Goal: Task Accomplishment & Management: Use online tool/utility

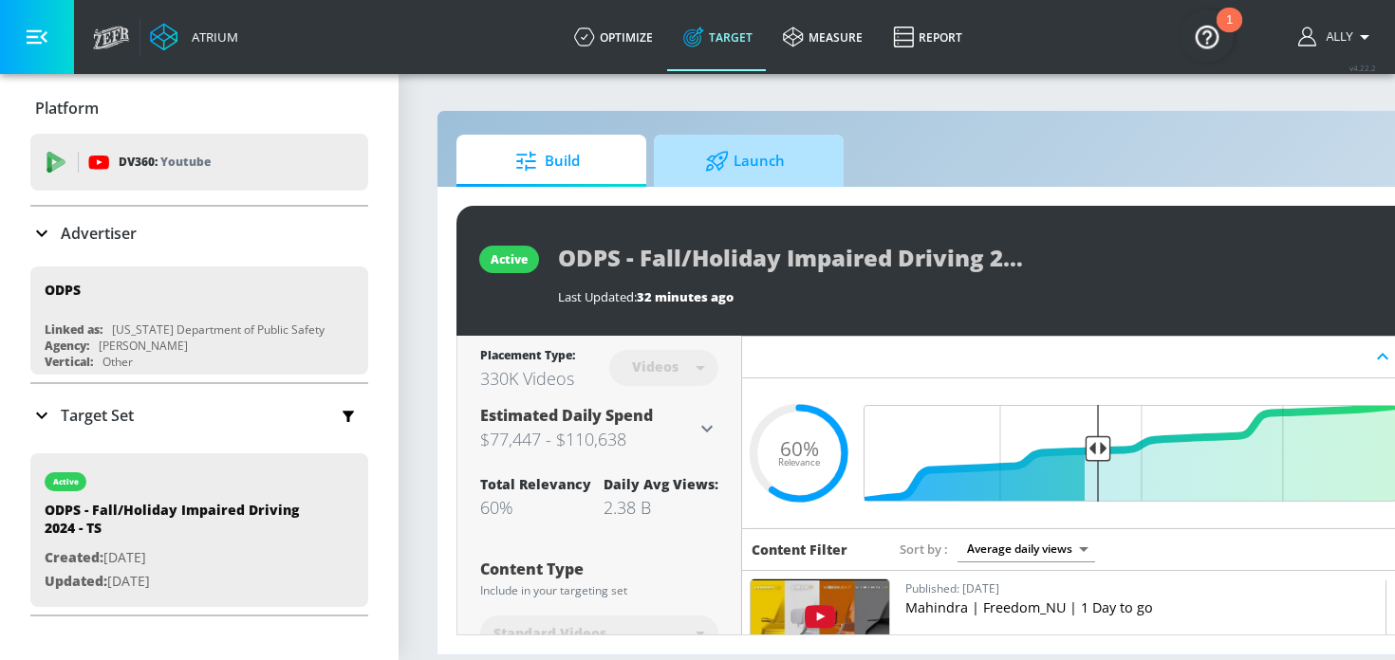
click at [764, 160] on span "Launch" at bounding box center [745, 162] width 144 height 46
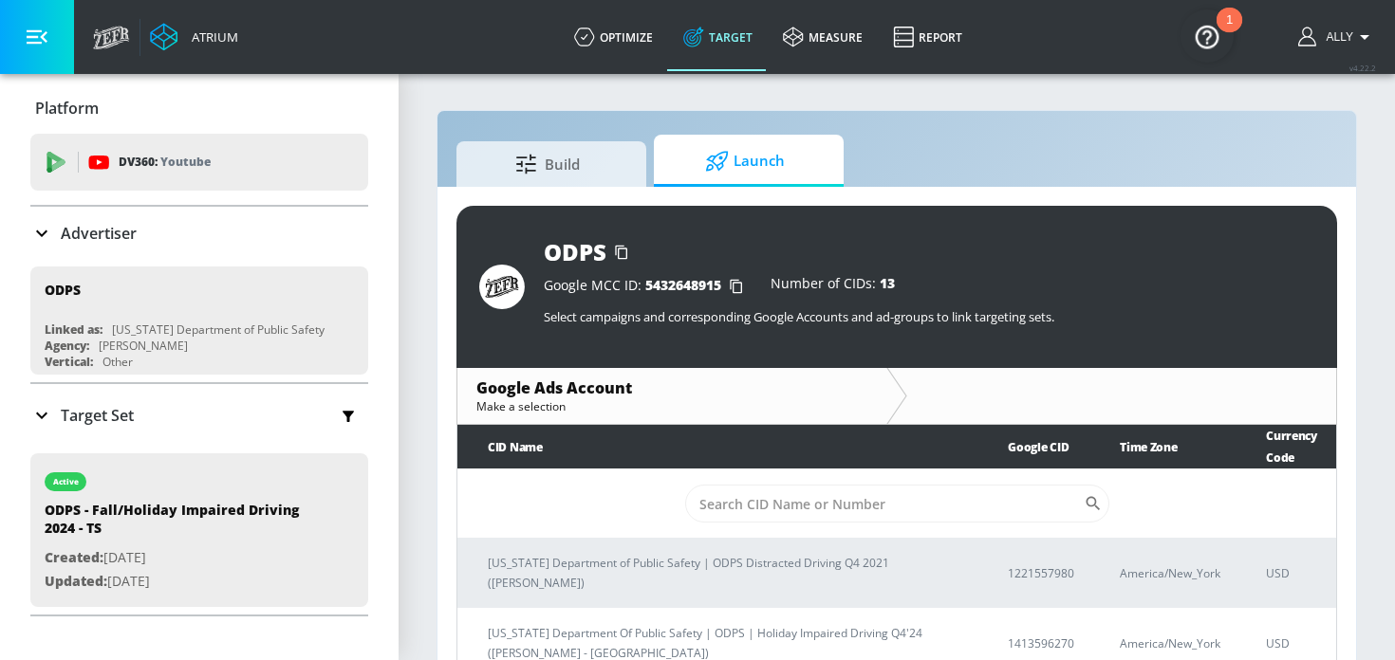
scroll to position [28, 0]
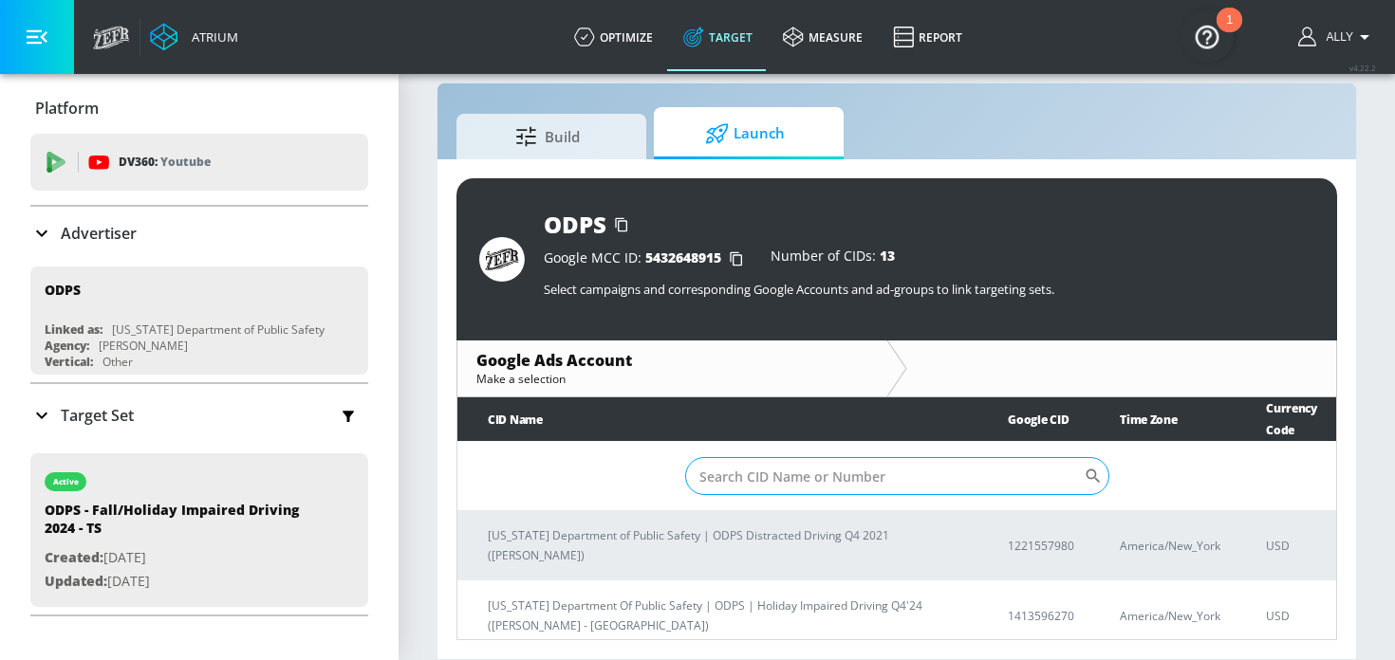
click at [839, 488] on input "Sort By" at bounding box center [884, 476] width 399 height 38
paste input "591-485-8984"
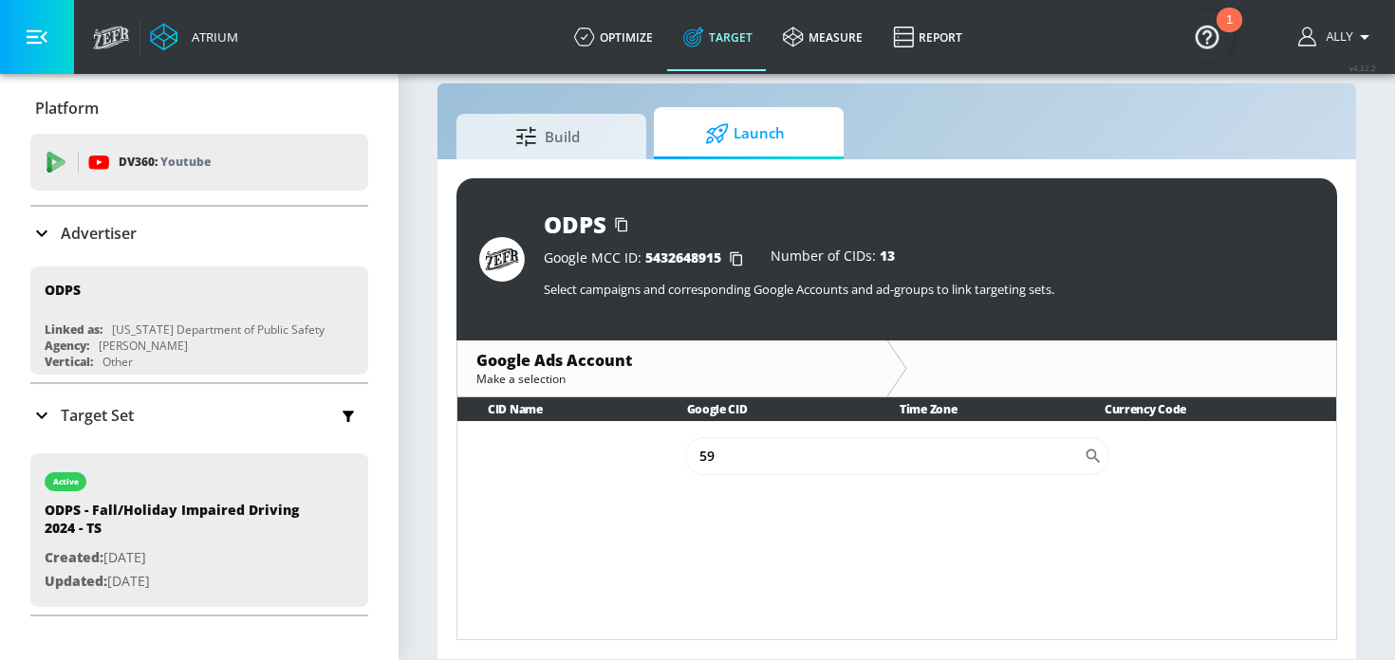
type input "5"
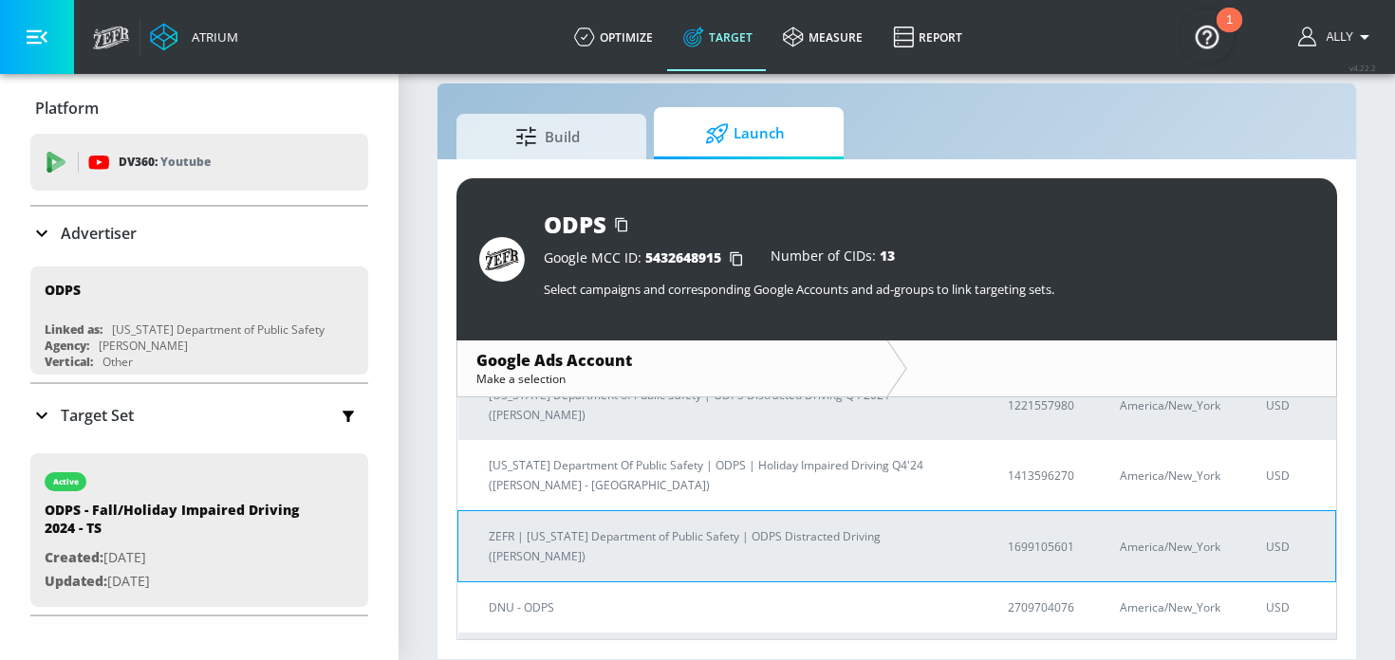
scroll to position [0, 0]
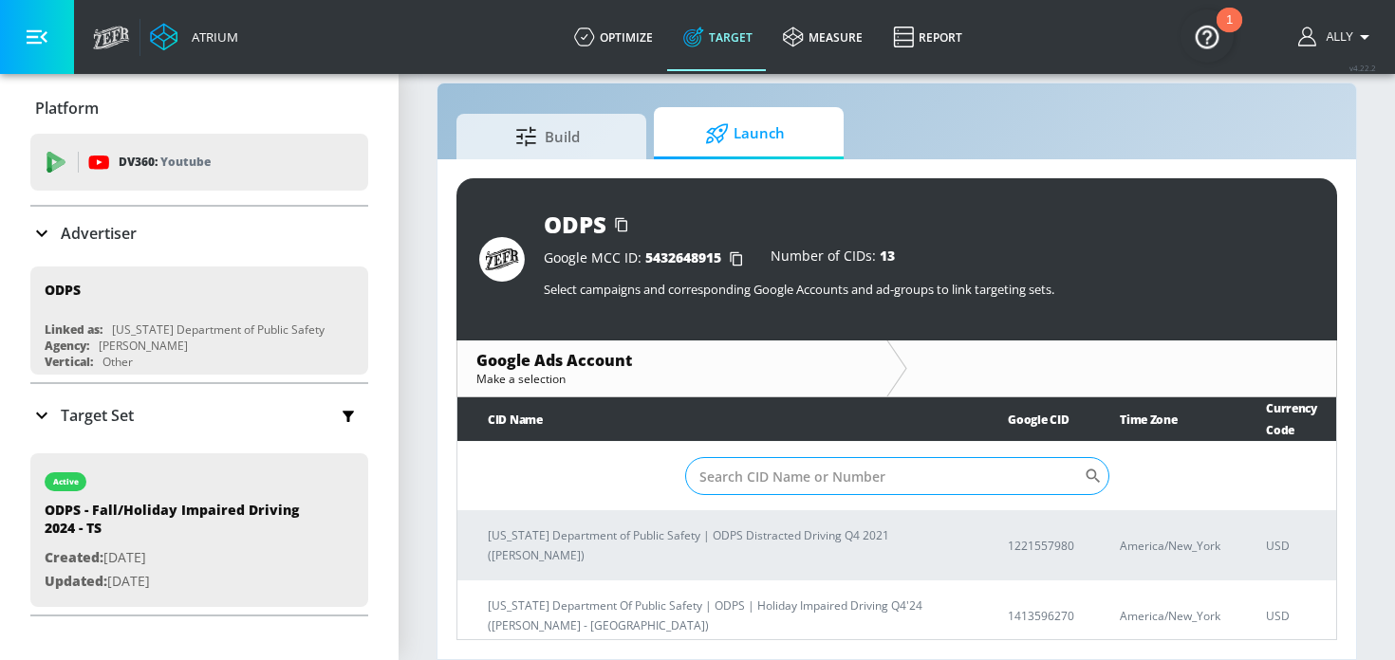
click at [808, 484] on input "Sort By" at bounding box center [884, 476] width 399 height 38
paste input "591-485-8984"
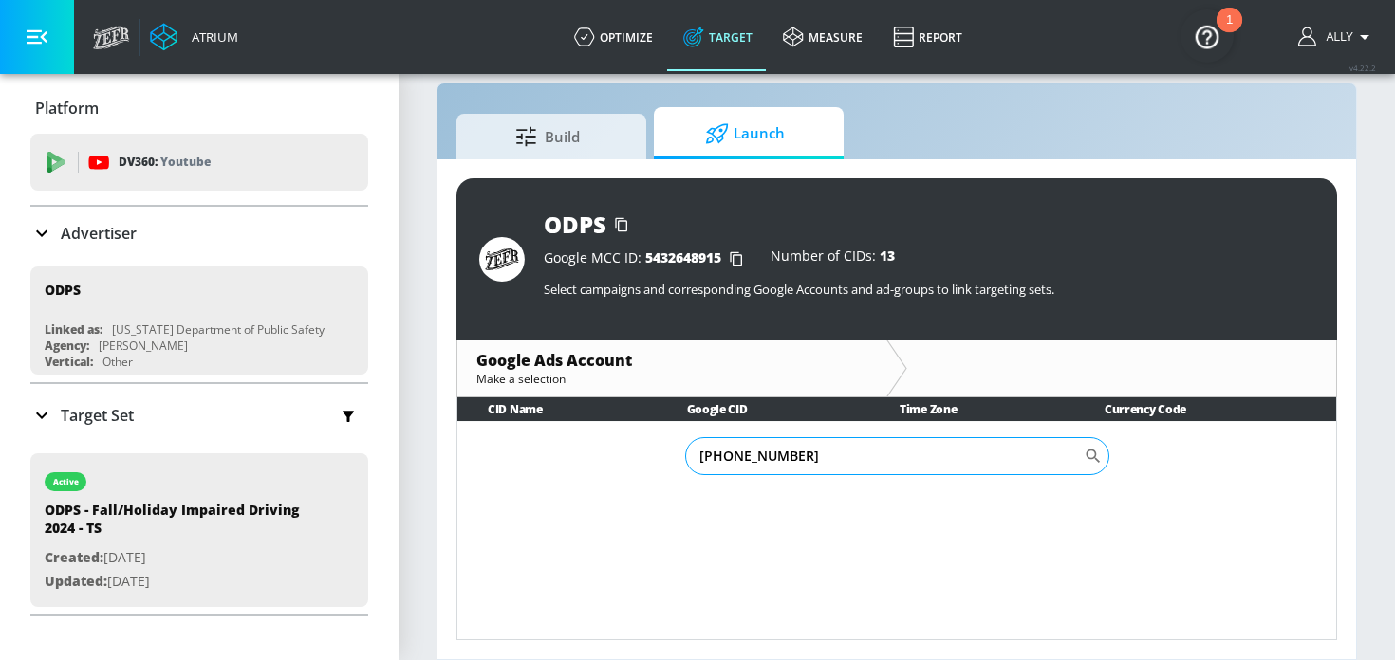
click at [728, 460] on input "591-485-8984" at bounding box center [884, 456] width 399 height 38
click at [749, 457] on input "591485-8984" at bounding box center [884, 456] width 399 height 38
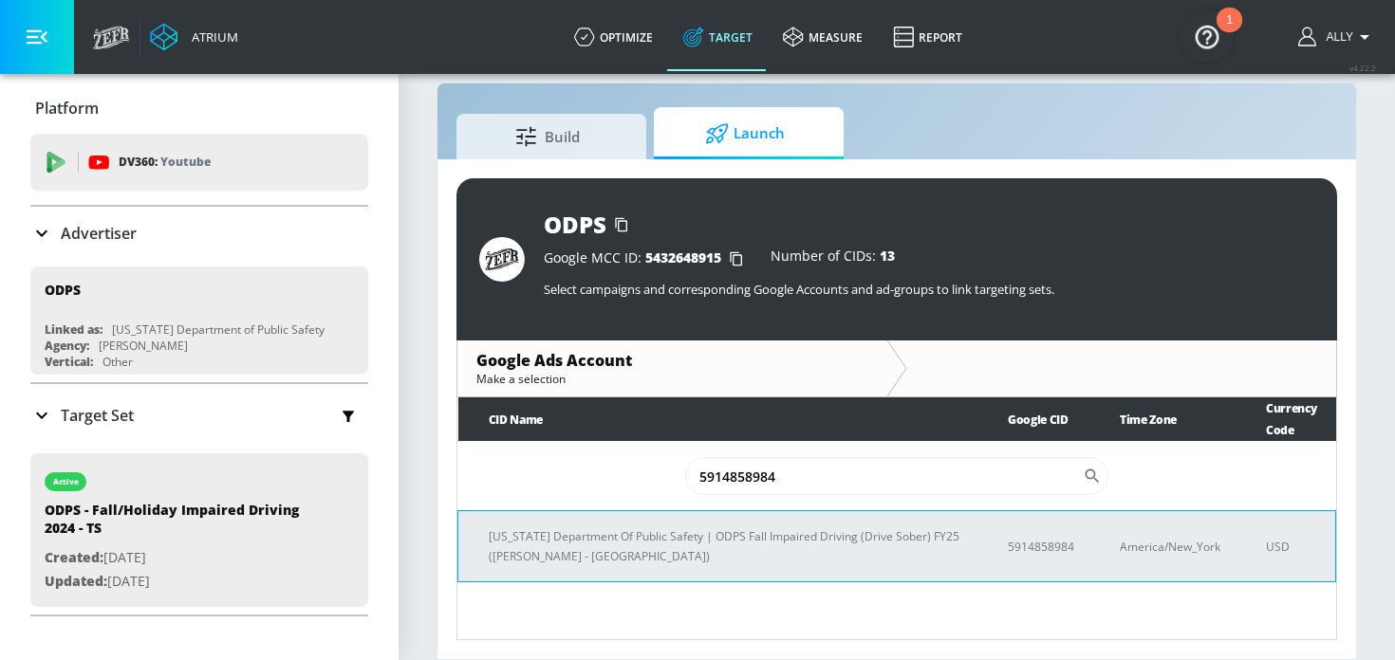
type input "5914858984"
click at [735, 542] on p "Ohio Department Of Public Safety | ODPS Fall Impaired Driving (Drive Sober) FY2…" at bounding box center [725, 547] width 473 height 40
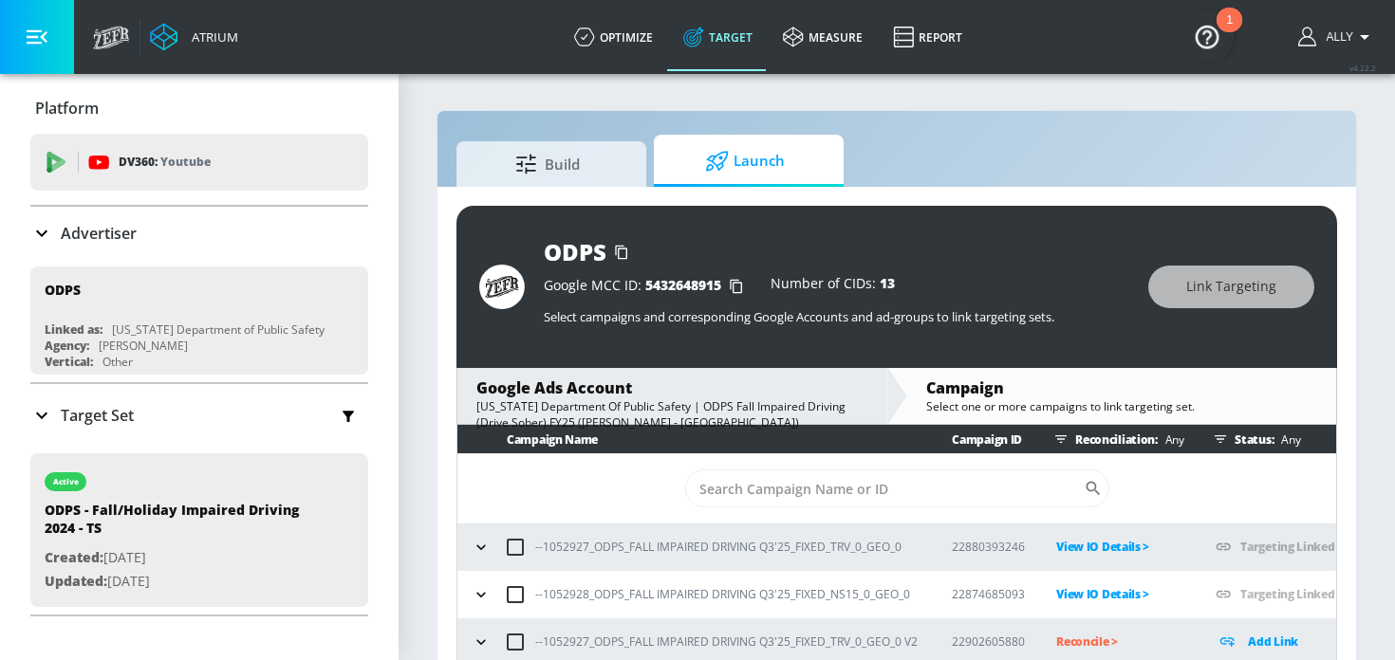
scroll to position [28, 0]
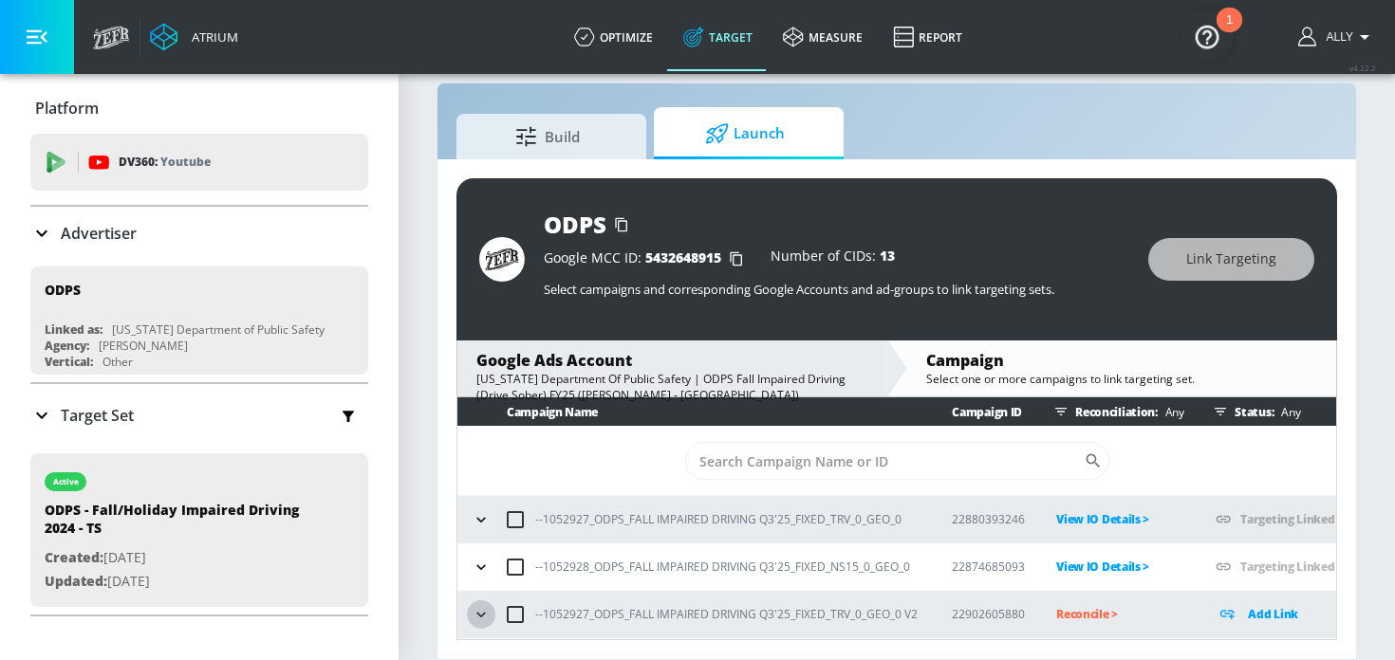
click at [488, 614] on icon "button" at bounding box center [481, 614] width 19 height 19
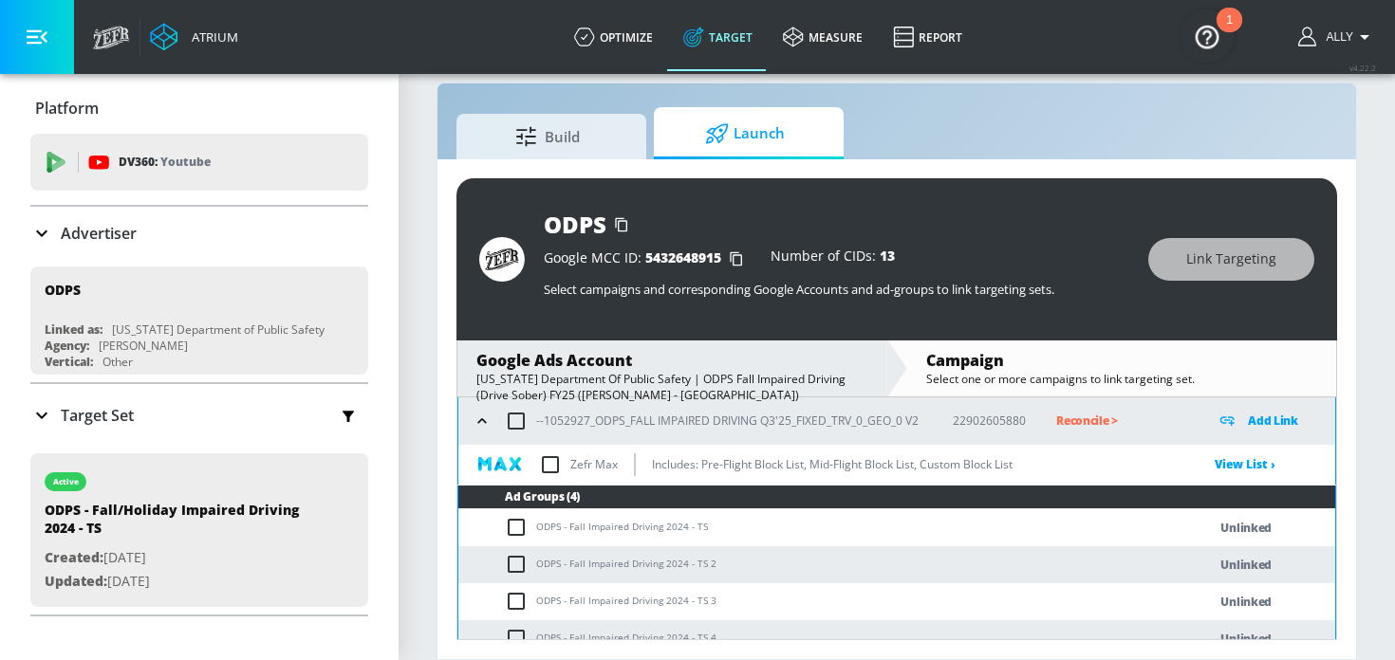
scroll to position [192, 0]
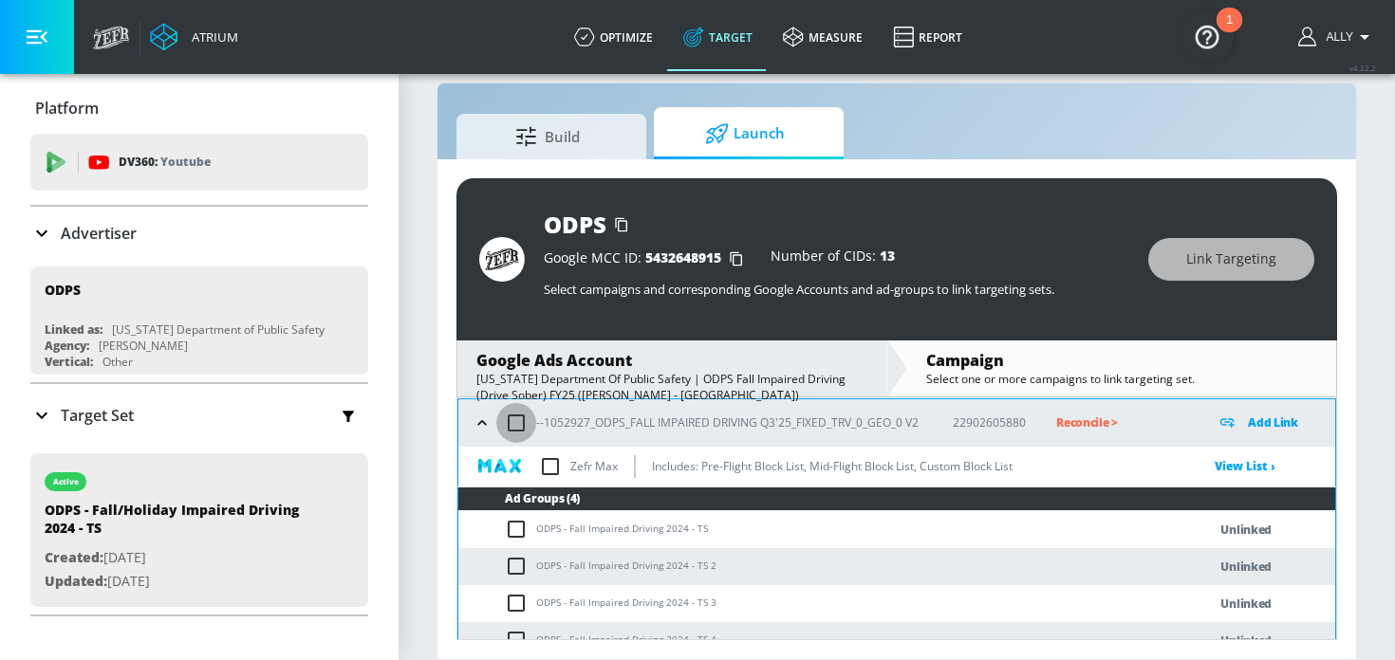
click at [516, 419] on input "checkbox" at bounding box center [516, 423] width 40 height 40
checkbox input "true"
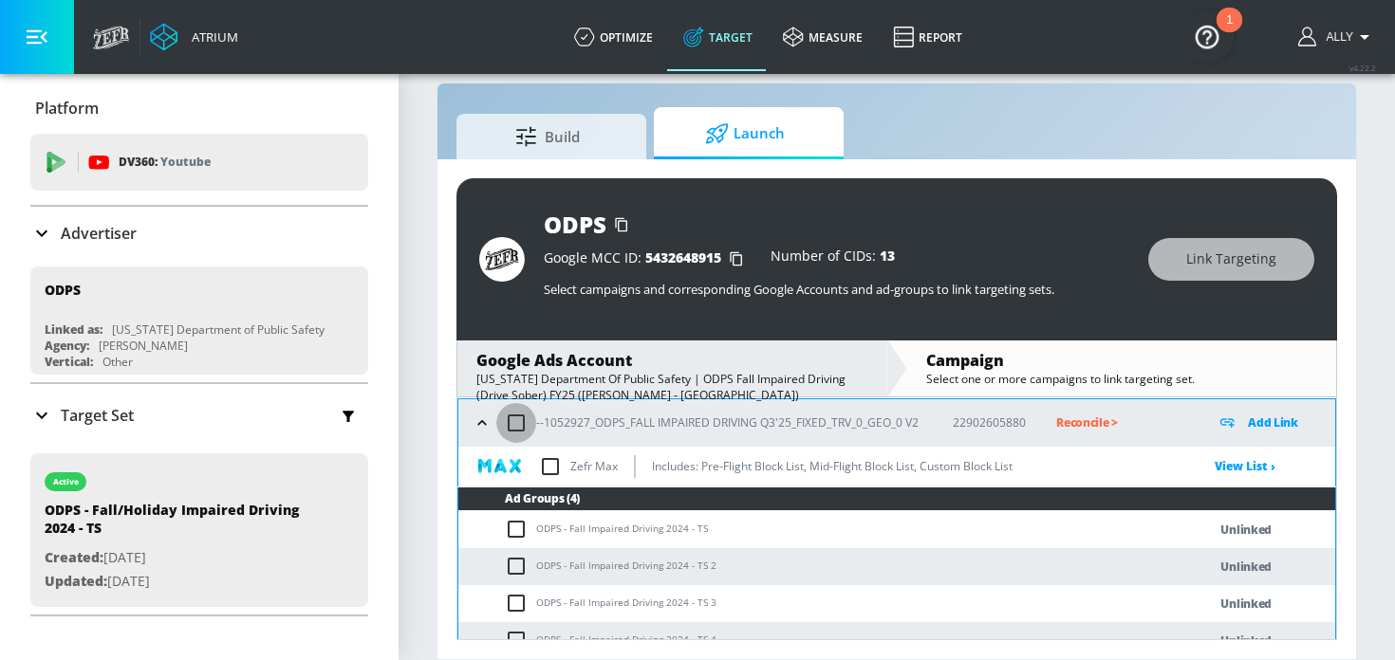
checkbox input "true"
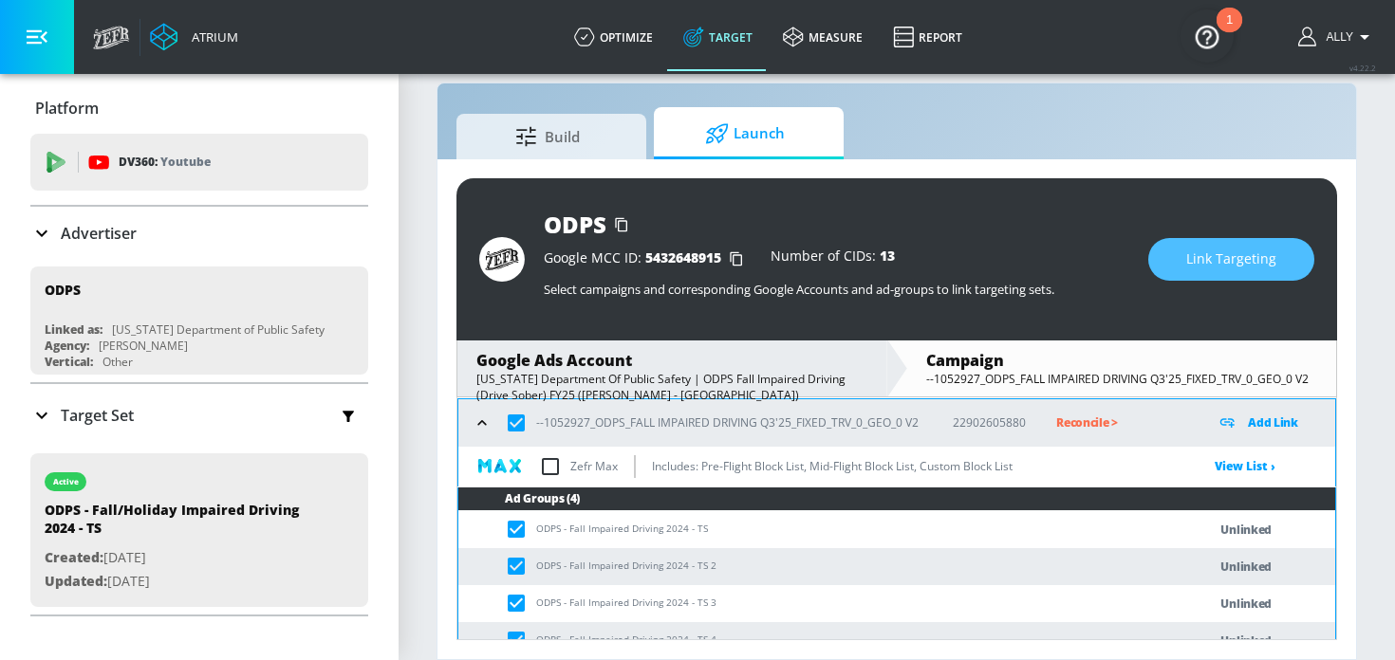
click at [1265, 247] on button "Link Targeting" at bounding box center [1231, 259] width 166 height 43
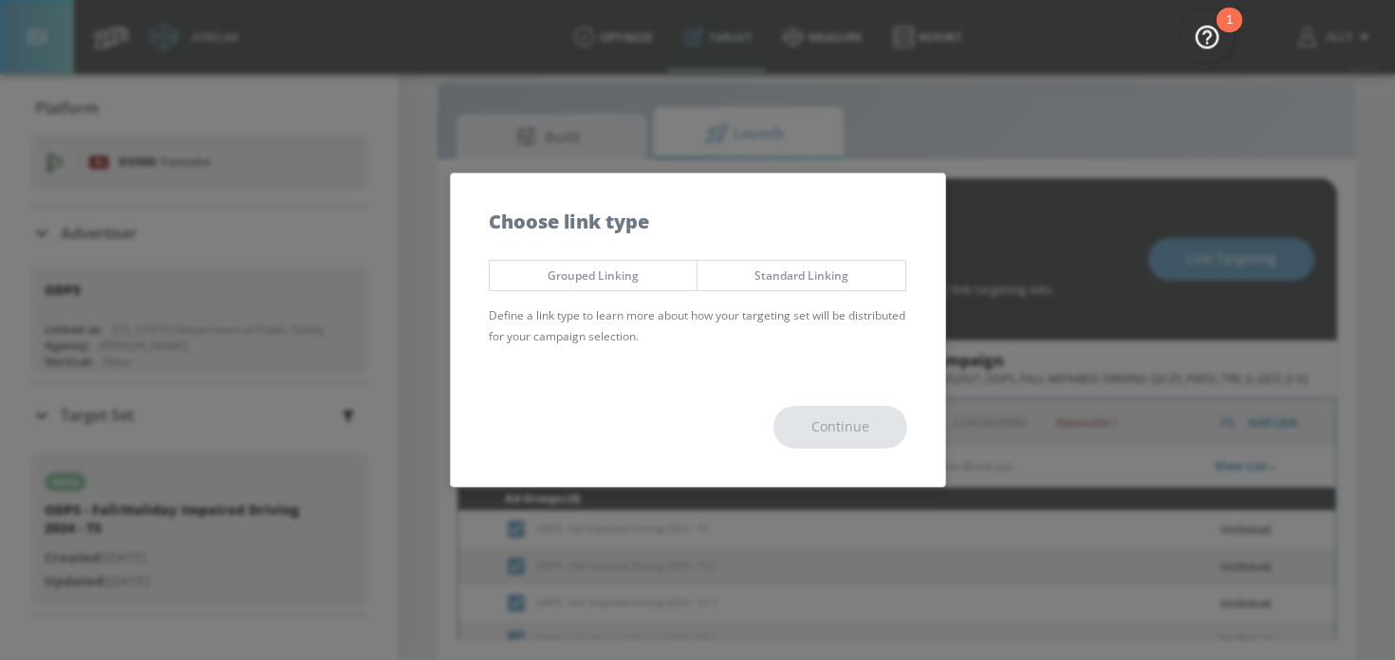
click at [627, 265] on button "Grouped Linking" at bounding box center [594, 275] width 210 height 31
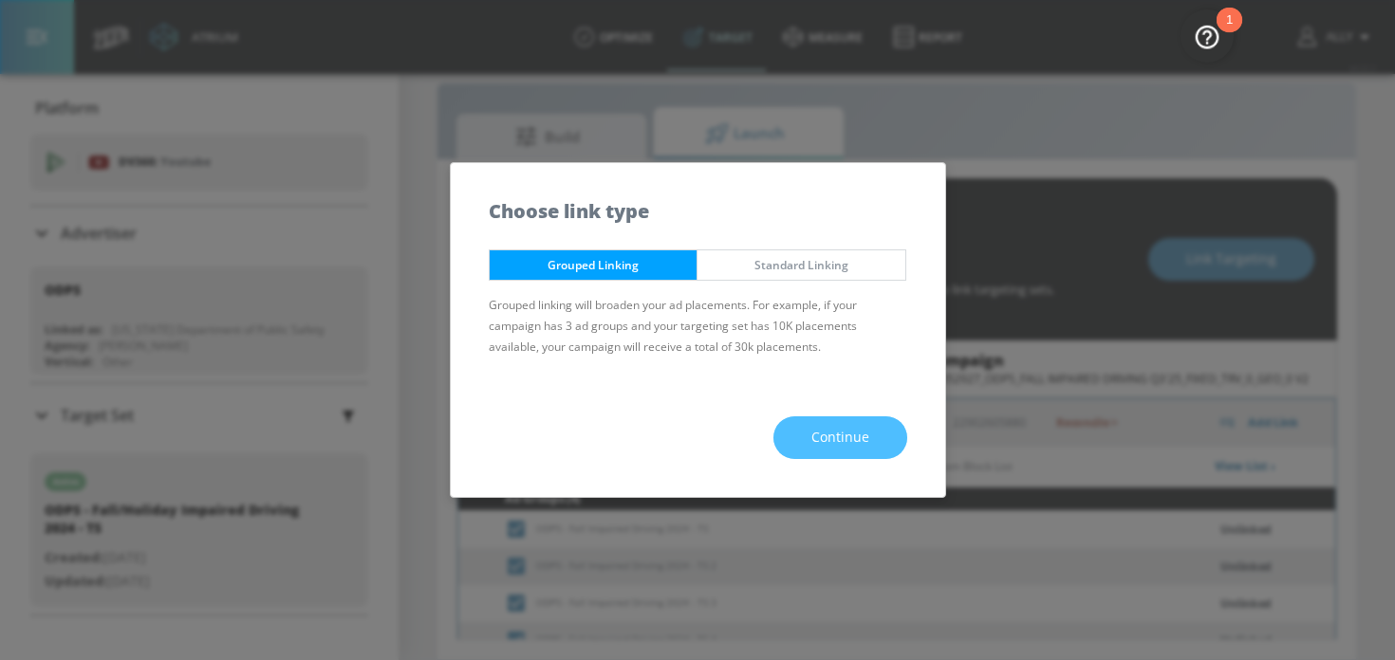
click at [832, 444] on span "Continue" at bounding box center [840, 438] width 58 height 24
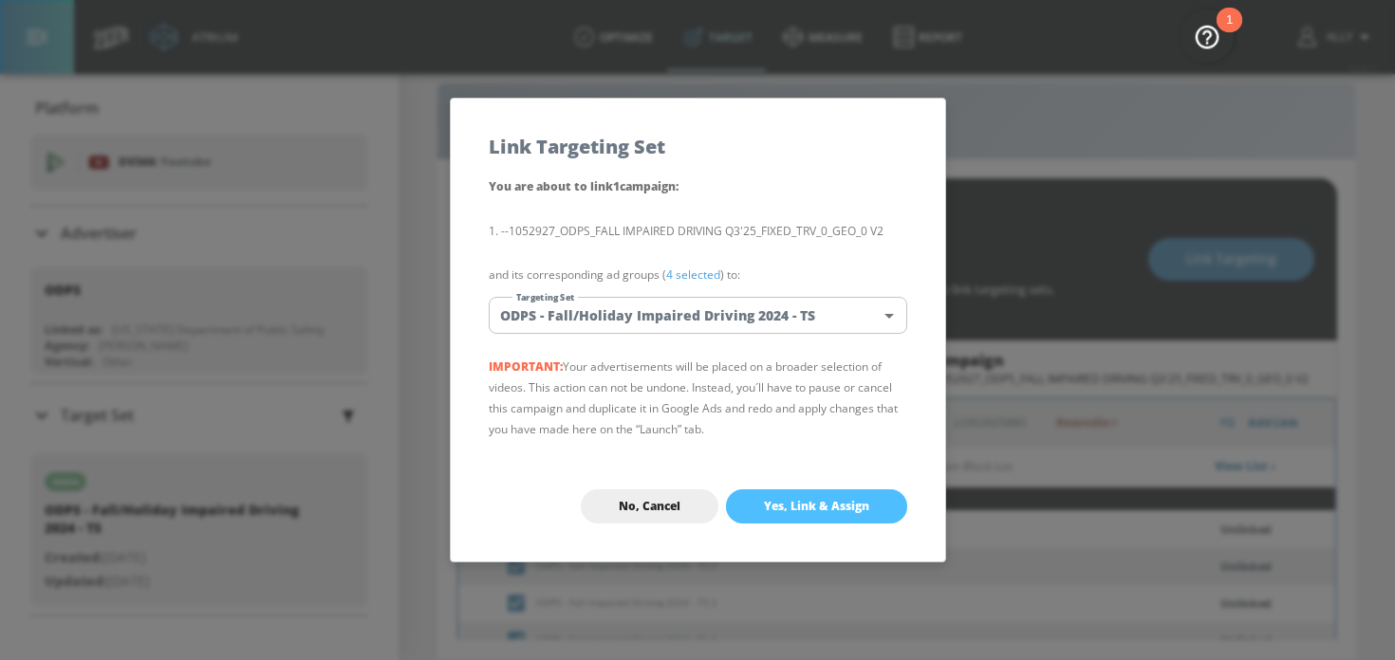
click at [841, 508] on span "Yes, Link & Assign" at bounding box center [816, 506] width 105 height 15
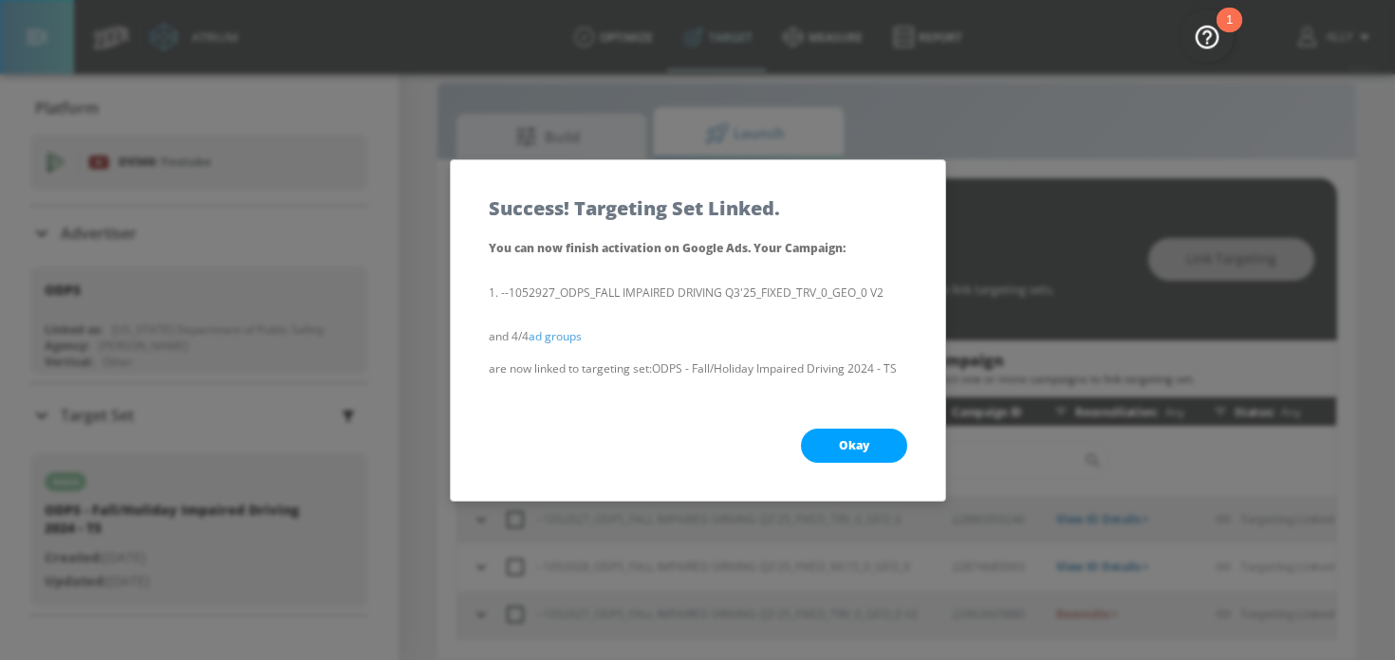
scroll to position [0, 0]
click at [863, 435] on button "Okay" at bounding box center [854, 446] width 106 height 34
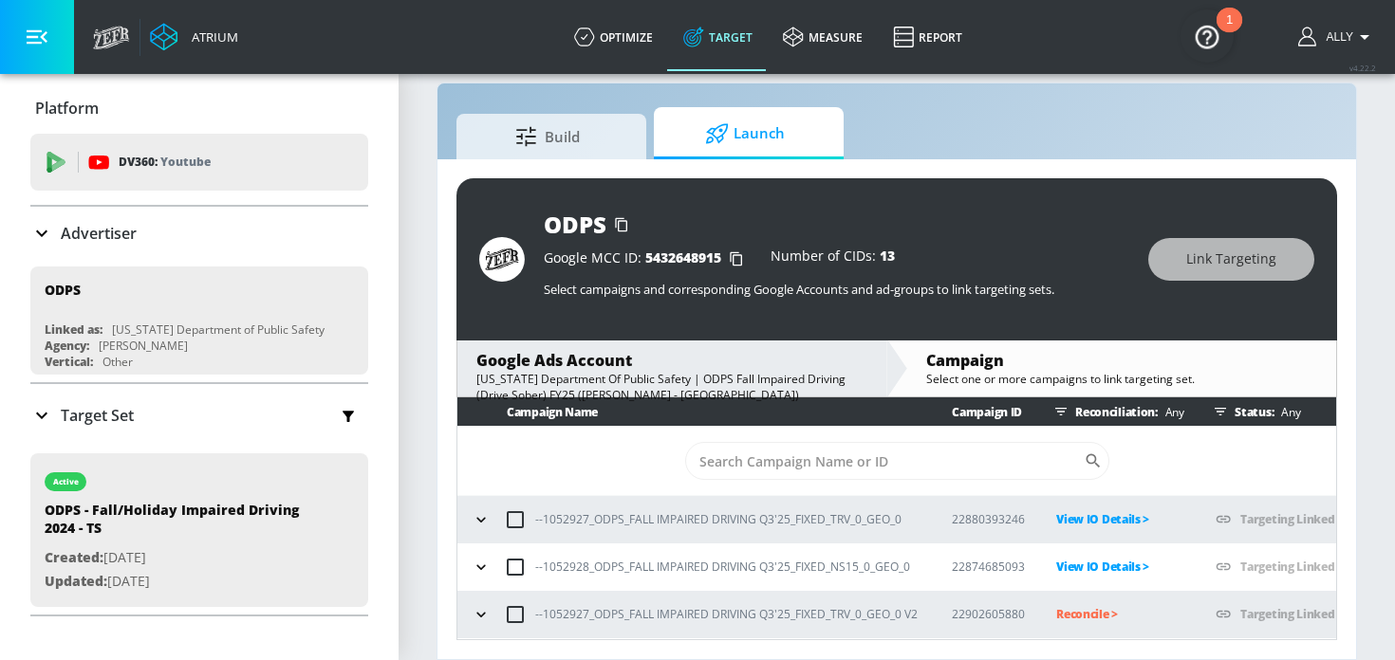
click at [1093, 612] on p "Reconcile >" at bounding box center [1120, 614] width 129 height 22
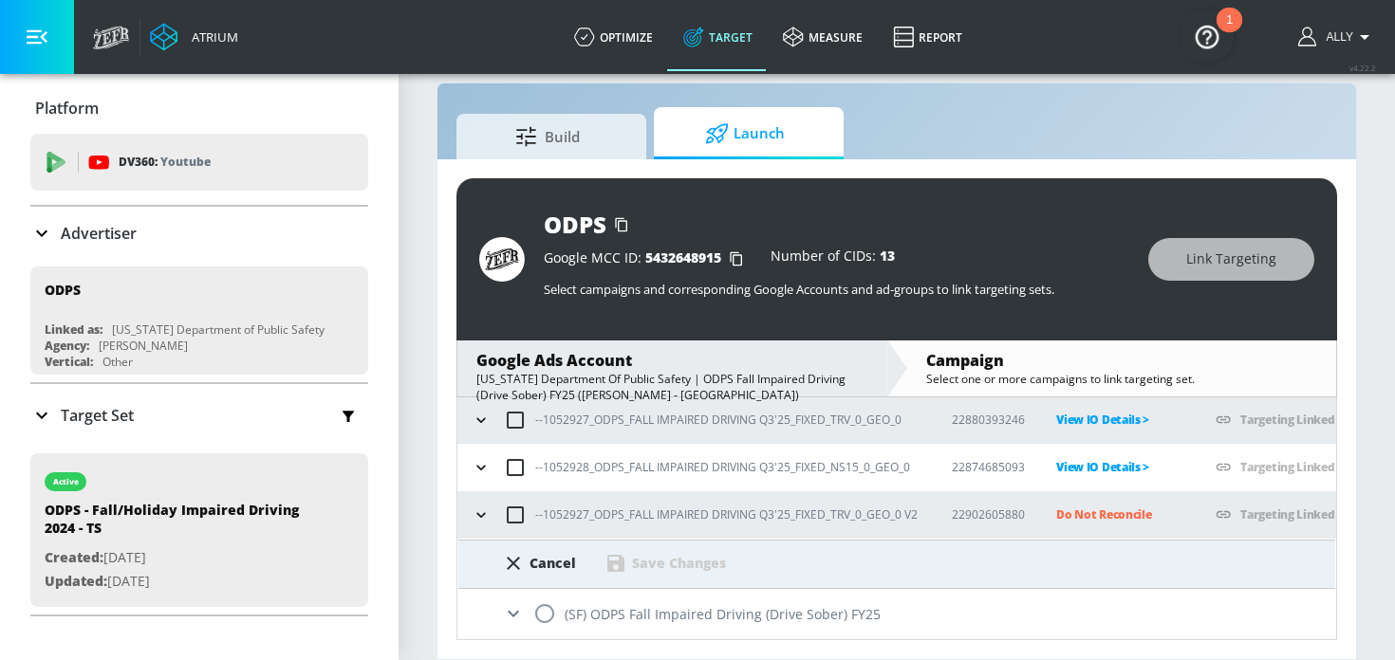
click at [515, 516] on input "checkbox" at bounding box center [515, 515] width 40 height 40
checkbox input "true"
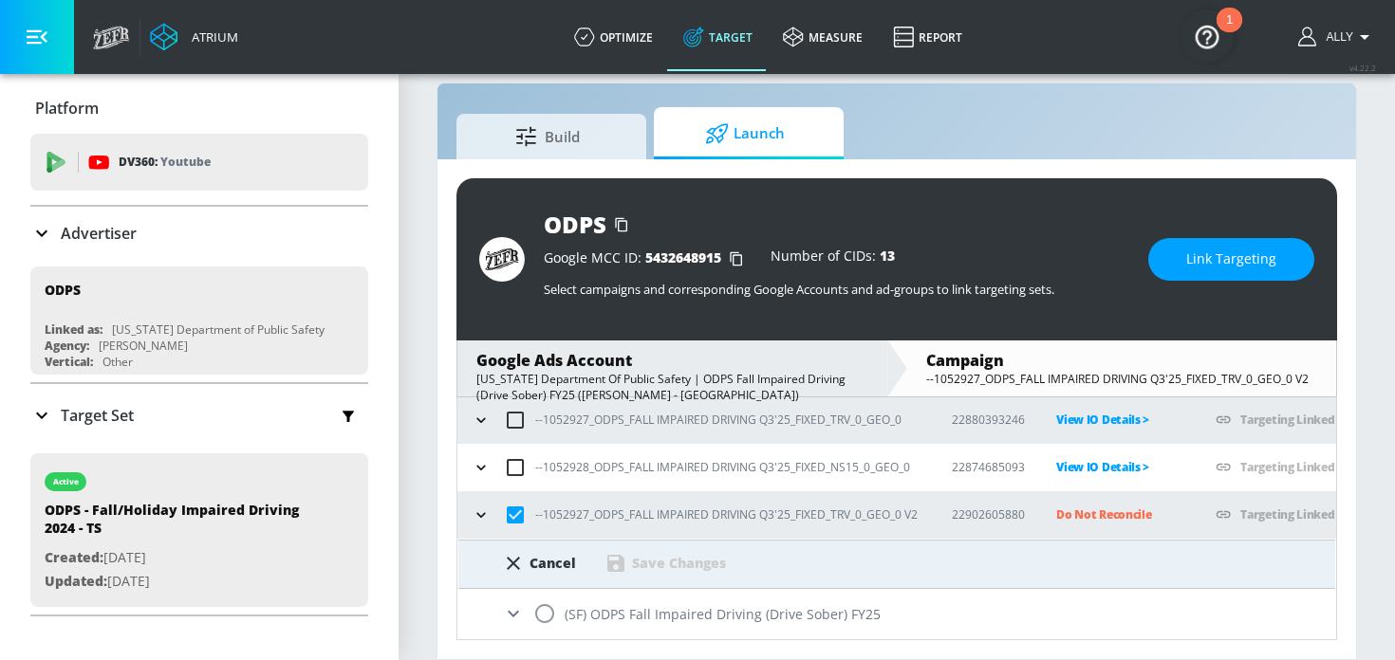
click at [545, 611] on input "radio" at bounding box center [545, 614] width 40 height 40
radio input "true"
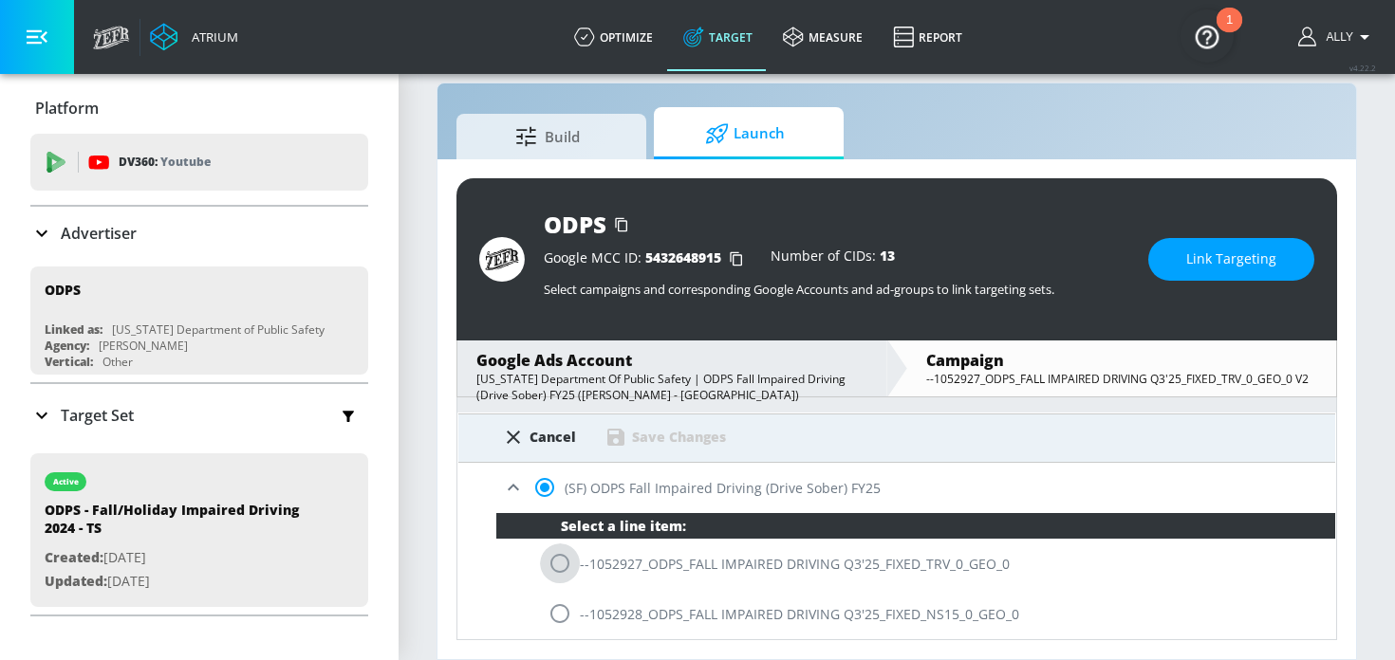
click at [561, 562] on input "radio" at bounding box center [560, 564] width 40 height 40
radio input "true"
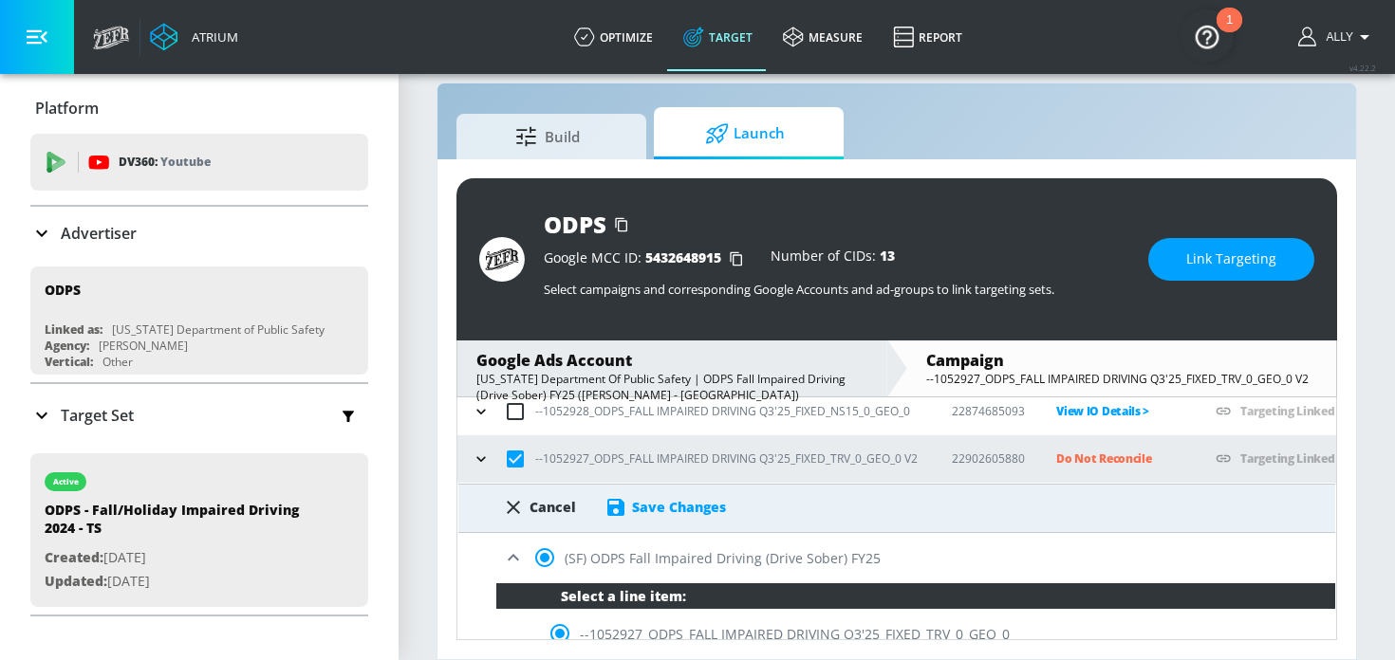
scroll to position [155, 0]
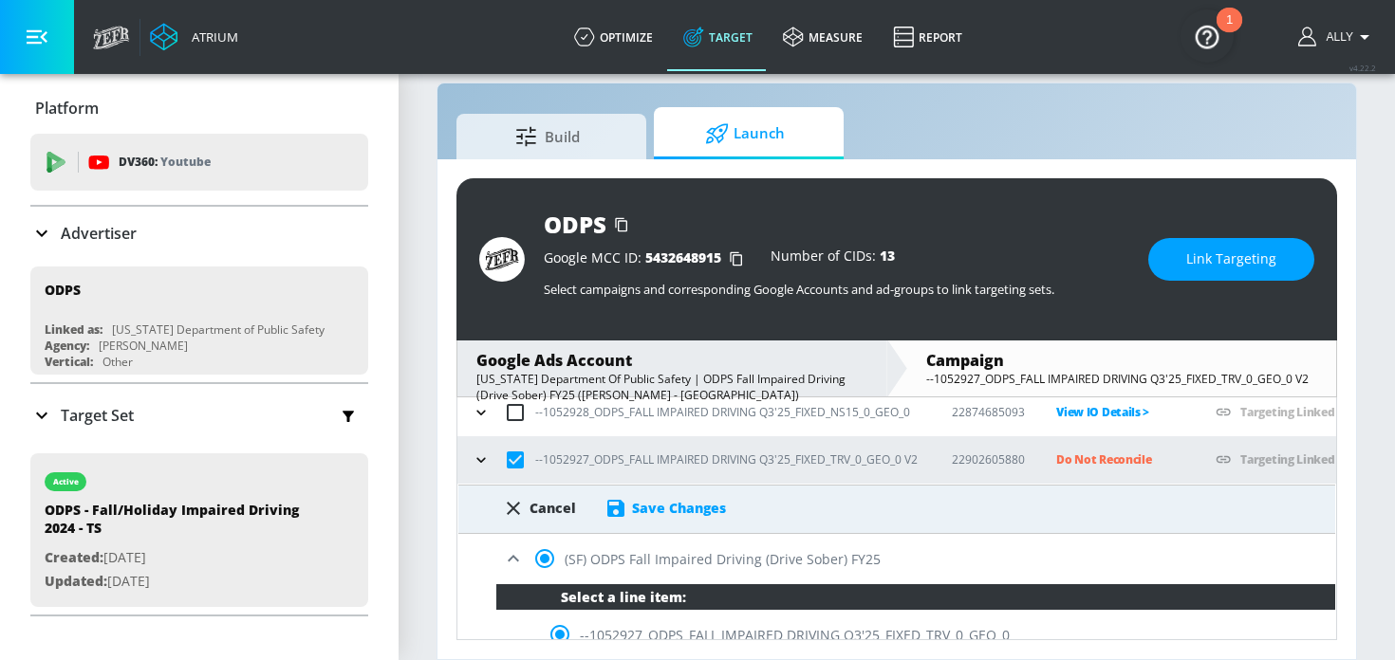
click at [686, 508] on div "Save Changes" at bounding box center [679, 508] width 94 height 18
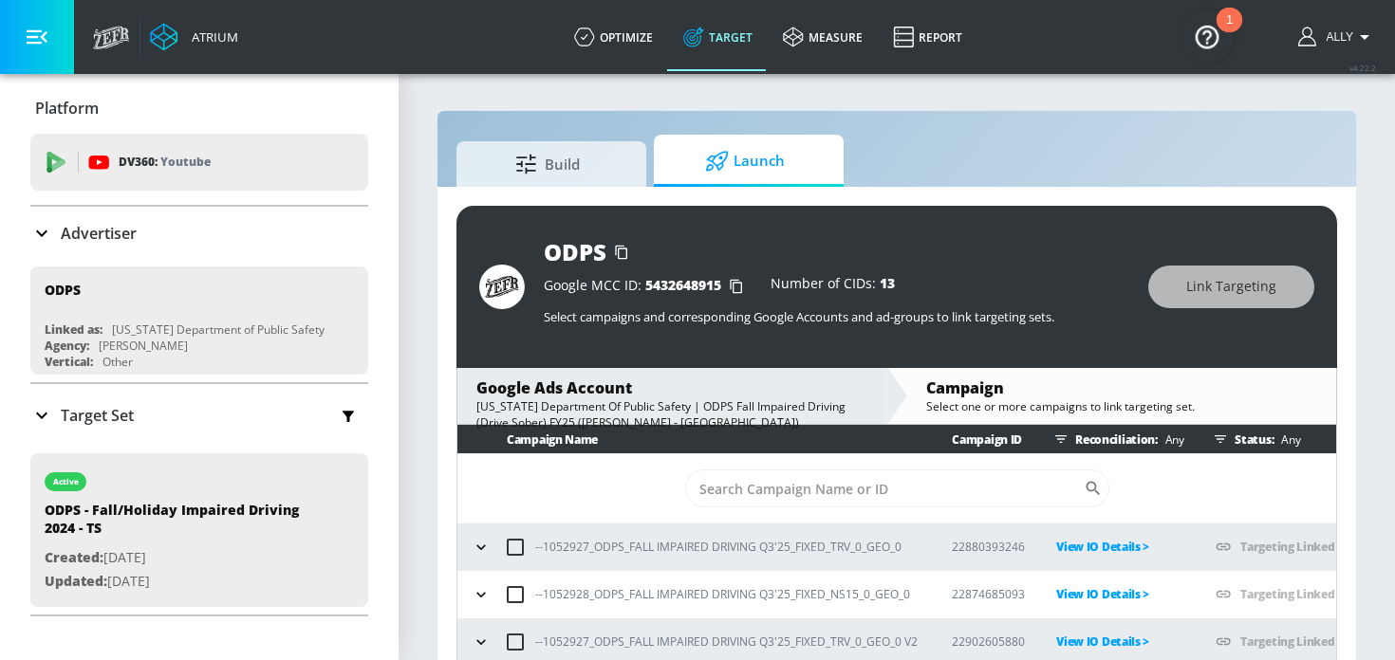
scroll to position [28, 0]
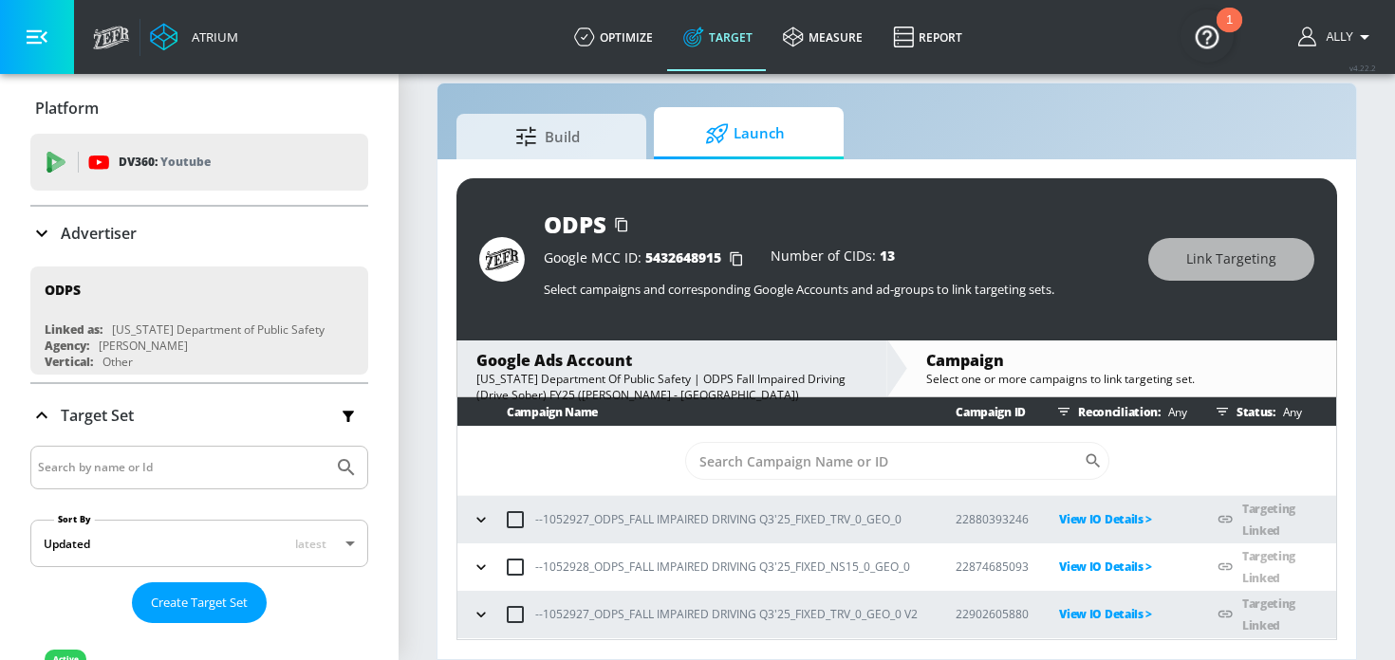
scroll to position [46, 0]
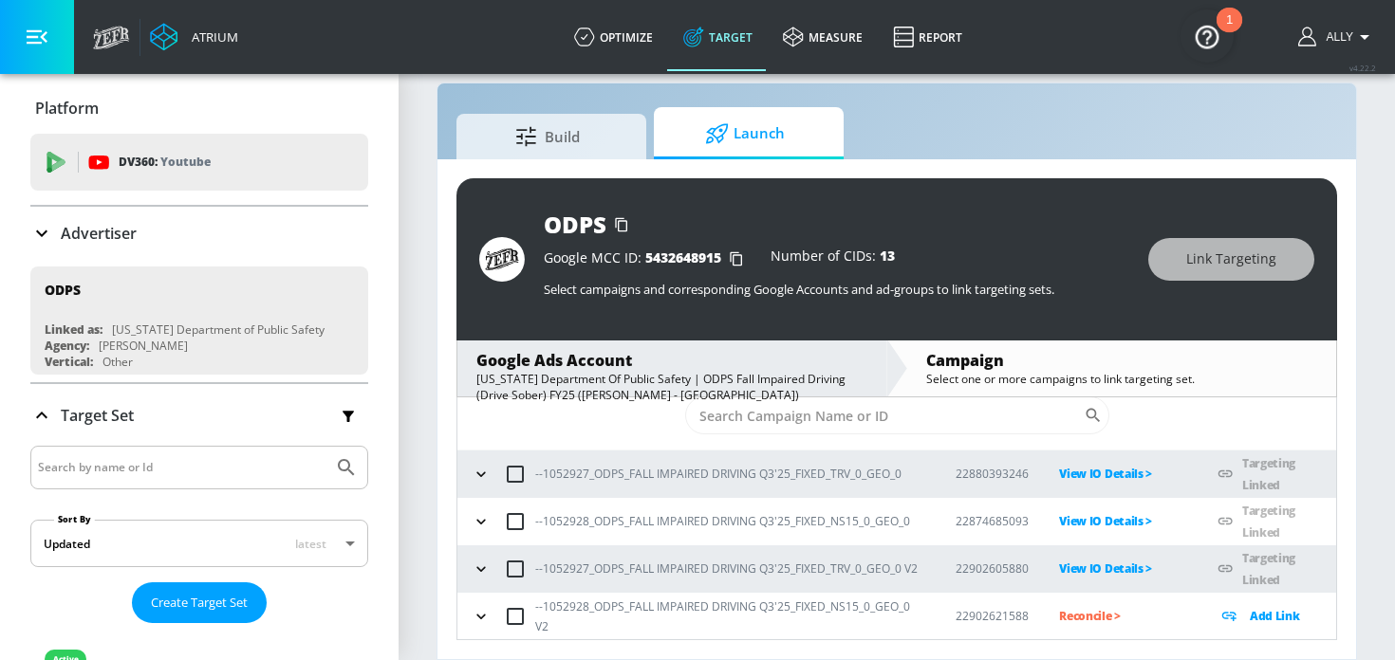
click at [1282, 621] on p "Add Link" at bounding box center [1275, 616] width 50 height 22
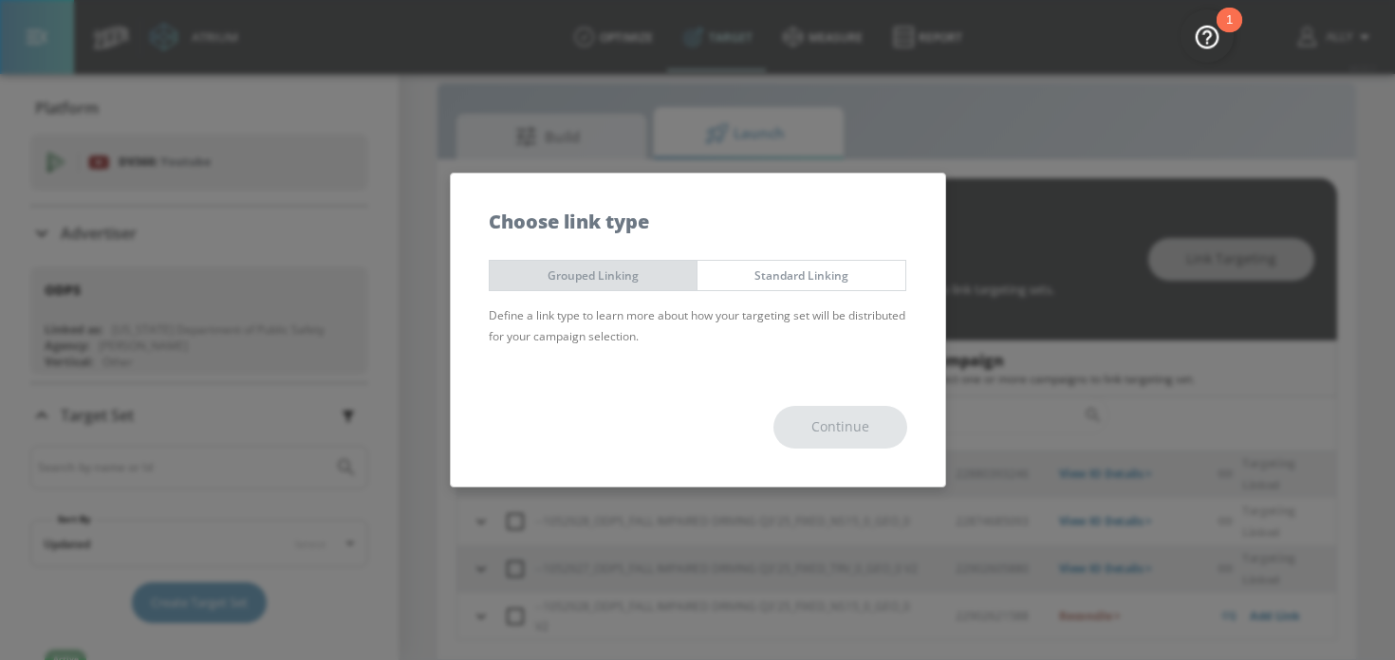
click at [606, 266] on span "Grouped Linking" at bounding box center [593, 276] width 179 height 20
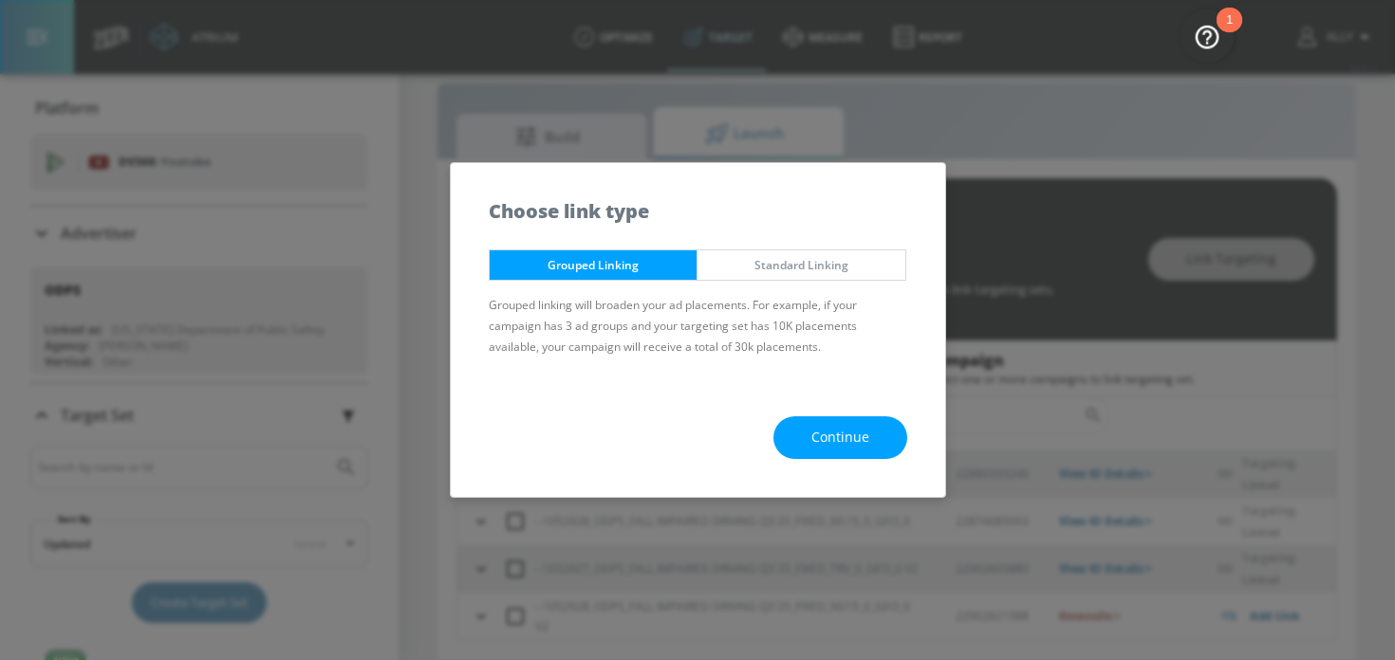
click at [845, 438] on span "Continue" at bounding box center [840, 438] width 58 height 24
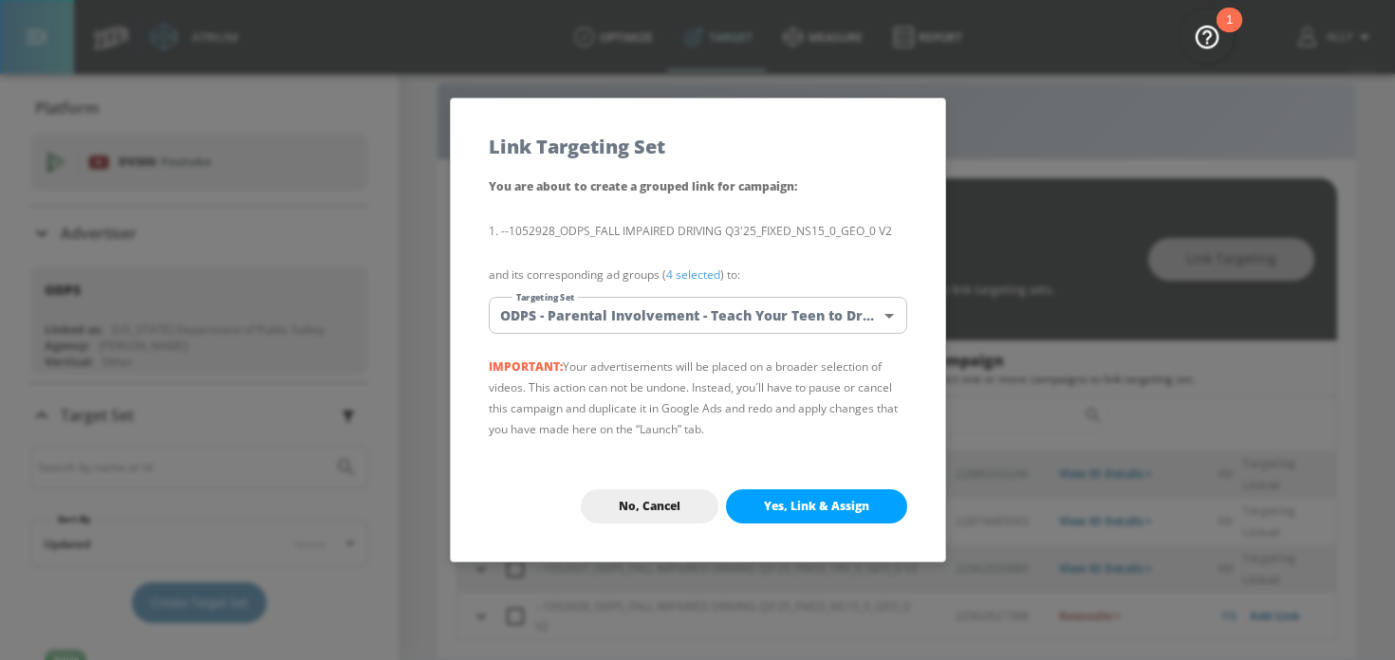
click at [860, 318] on body "Atrium optimize Target measure Report optimize Target measure Report v 4.22.2 A…" at bounding box center [697, 316] width 1395 height 688
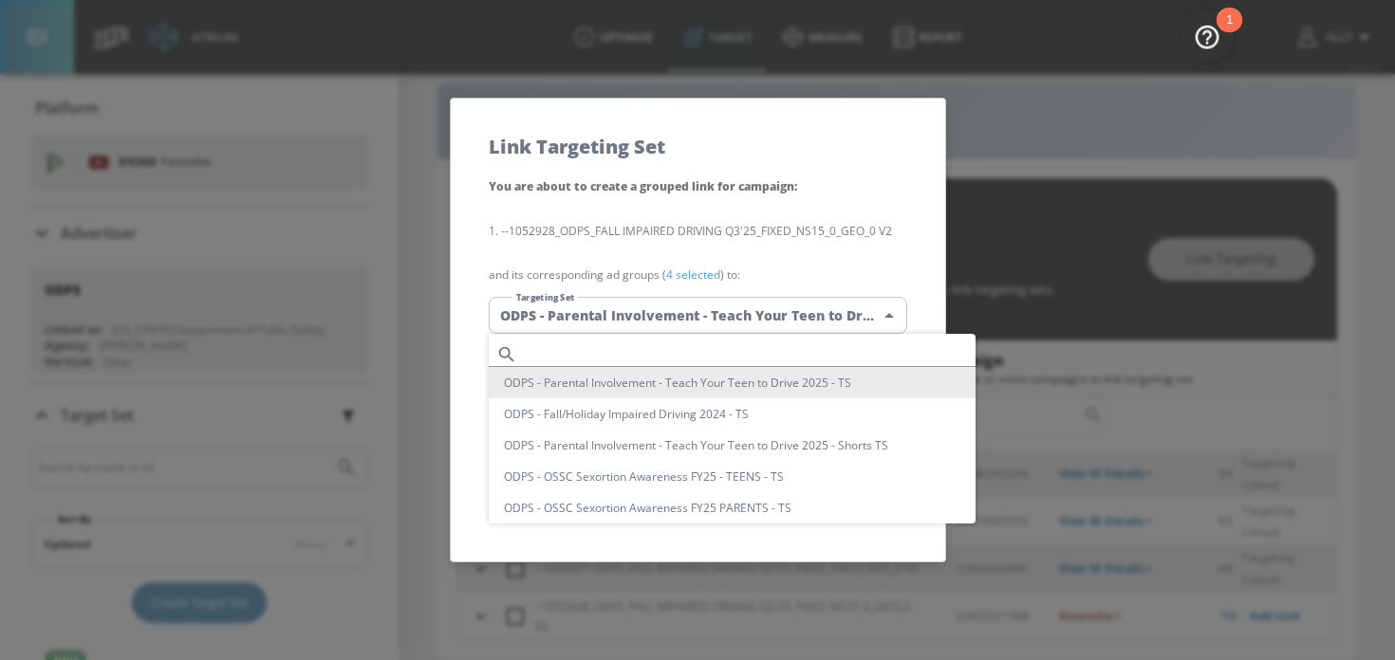
click at [761, 414] on li "ODPS - Fall/Holiday Impaired Driving 2024 - TS" at bounding box center [732, 414] width 487 height 31
type input "277e0863-3fae-458c-a1e1-ce09697c7adf"
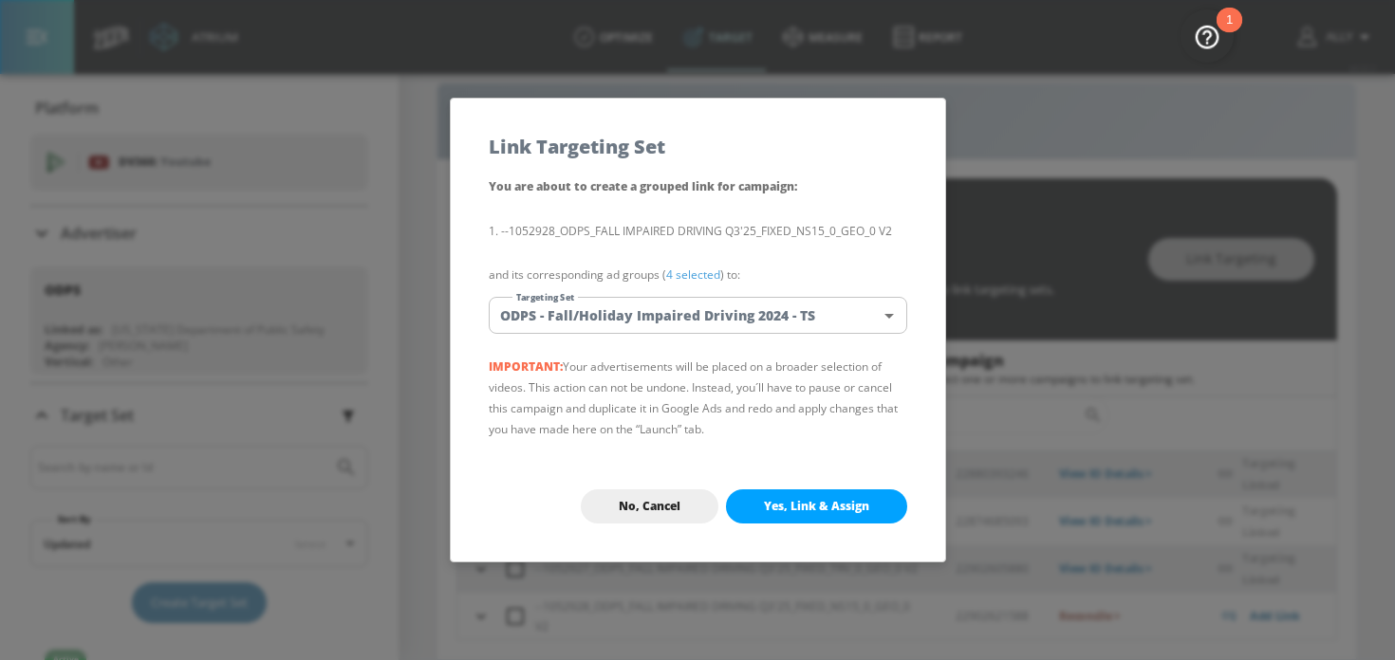
click at [842, 504] on span "Yes, Link & Assign" at bounding box center [816, 506] width 105 height 15
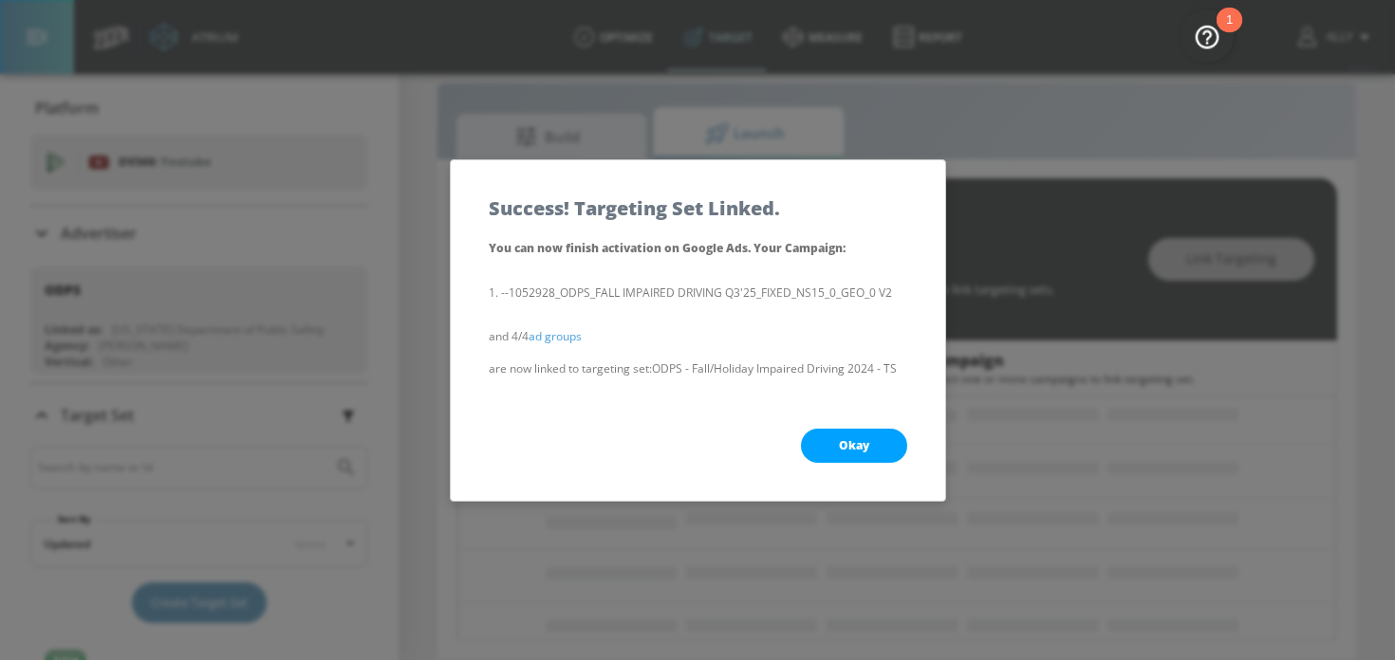
click at [878, 436] on button "Okay" at bounding box center [854, 446] width 106 height 34
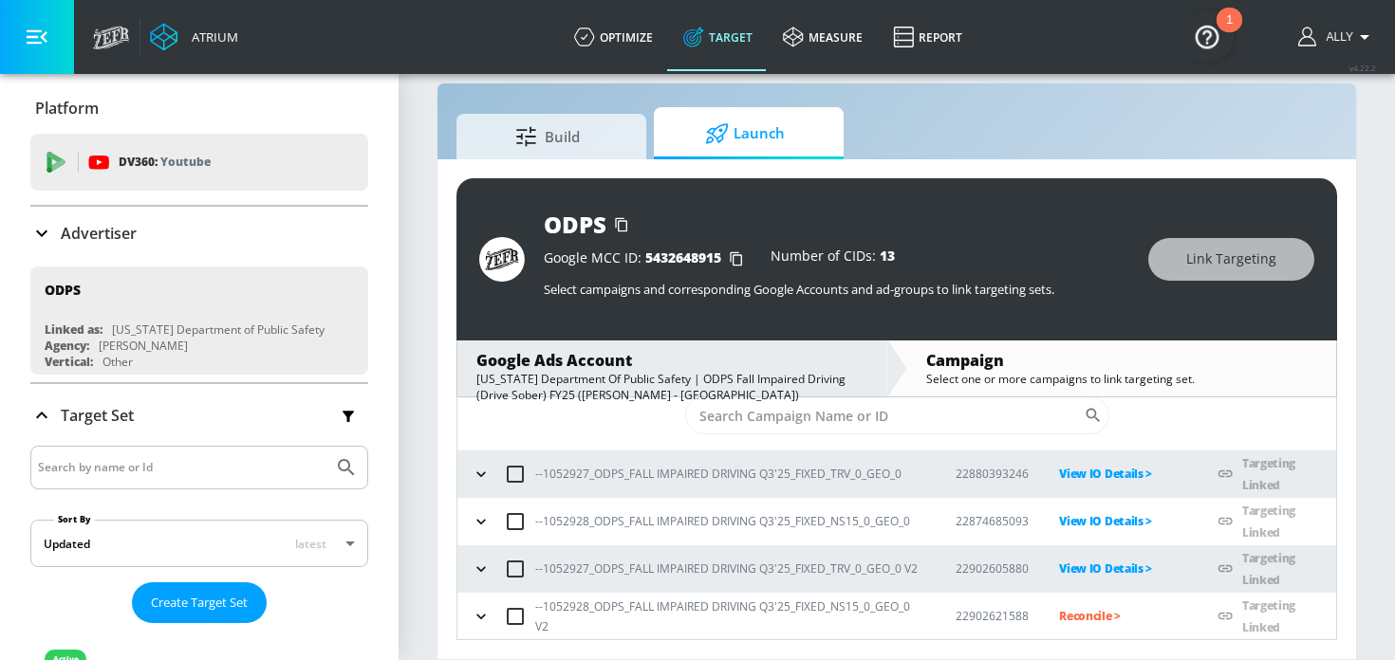
click at [1111, 607] on p "Reconcile >" at bounding box center [1123, 616] width 128 height 22
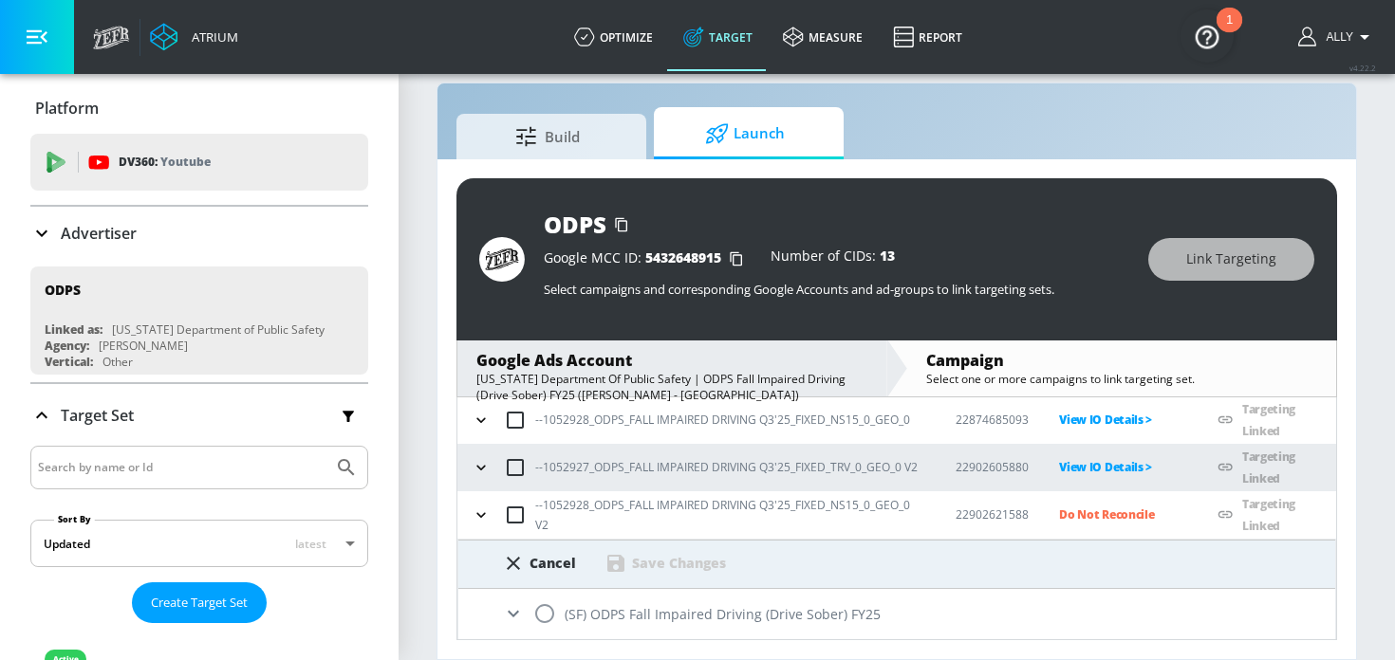
click at [542, 614] on input "radio" at bounding box center [545, 614] width 40 height 40
radio input "true"
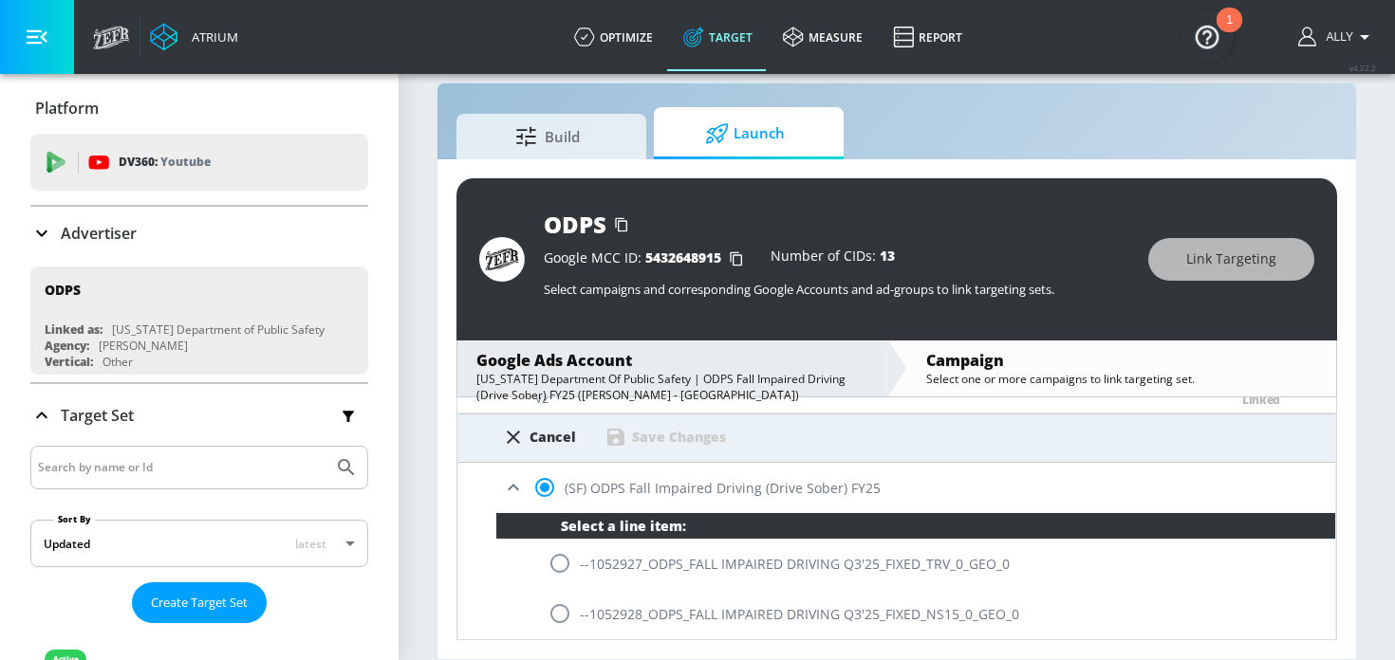
click at [555, 615] on input "radio" at bounding box center [560, 614] width 40 height 40
radio input "true"
click at [696, 431] on div "Save Changes" at bounding box center [679, 437] width 94 height 18
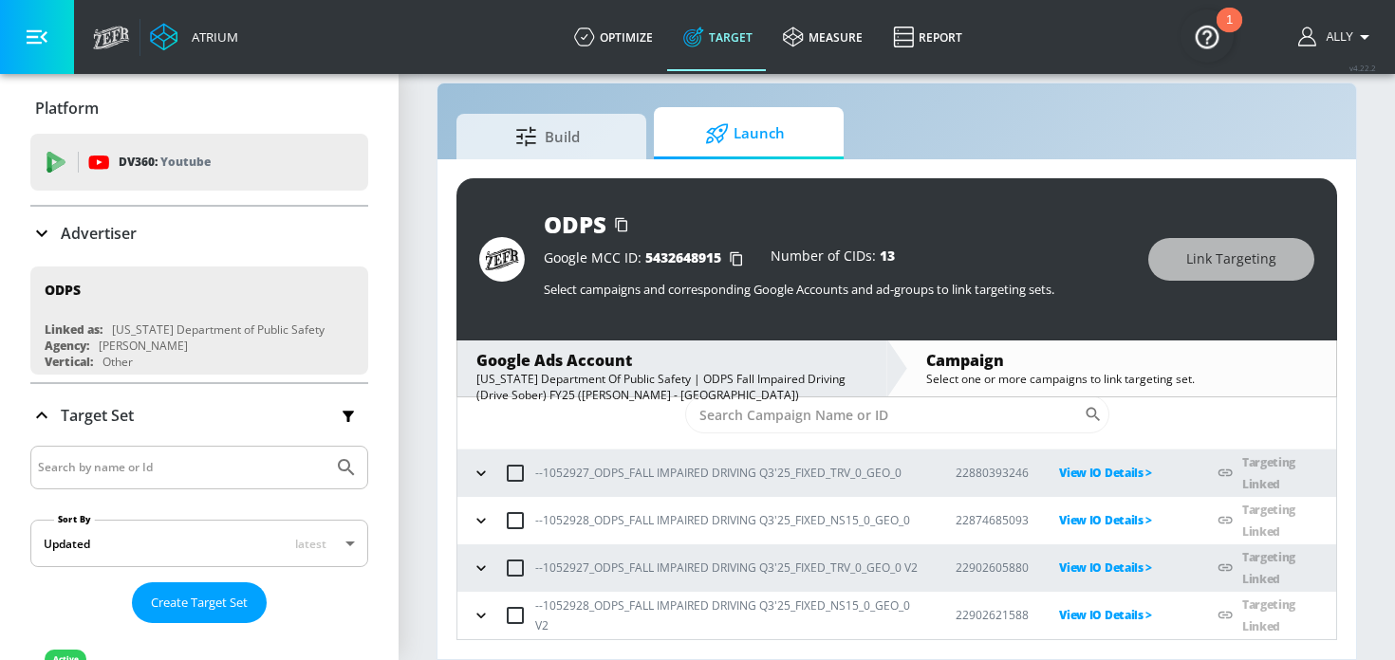
scroll to position [46, 0]
